Goal: Use online tool/utility: Utilize a website feature to perform a specific function

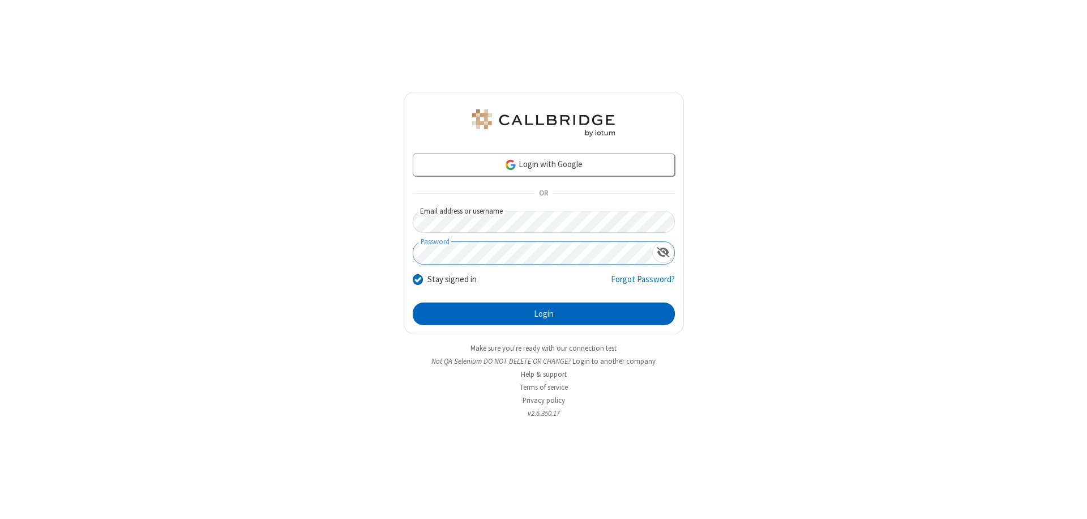
click at [544, 314] on button "Login" at bounding box center [544, 313] width 262 height 23
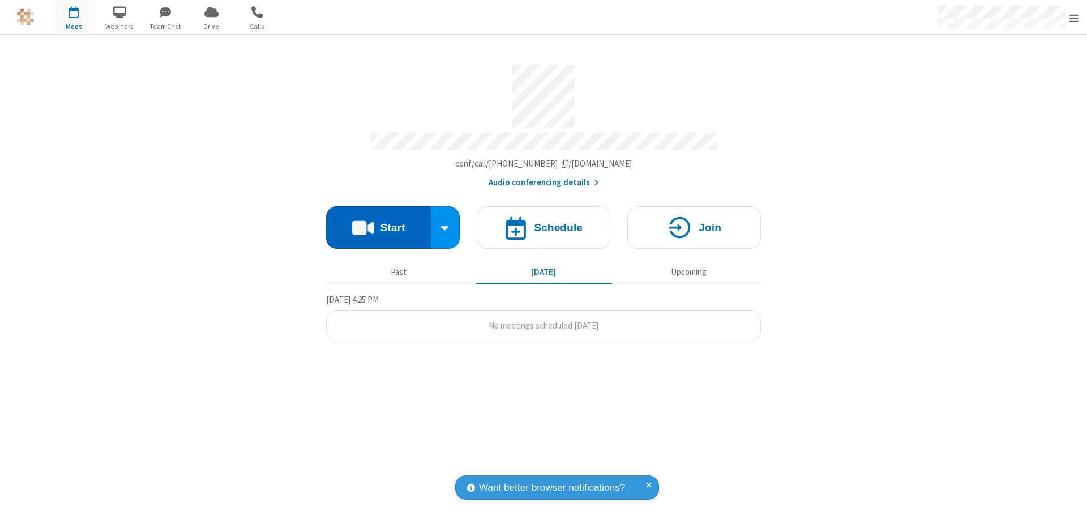
click at [378, 222] on button "Start" at bounding box center [378, 227] width 105 height 42
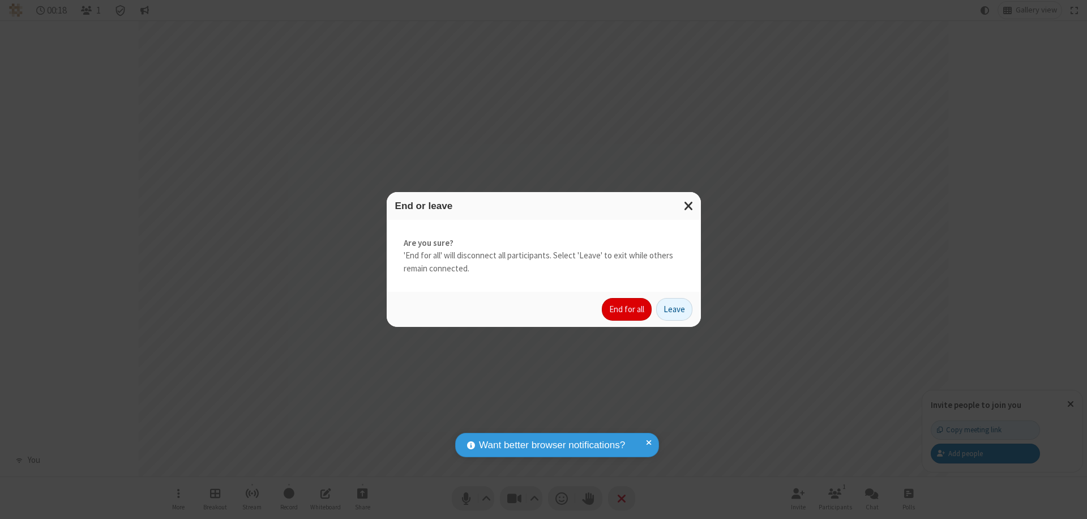
click at [627, 309] on button "End for all" at bounding box center [627, 309] width 50 height 23
